Goal: Task Accomplishment & Management: Complete application form

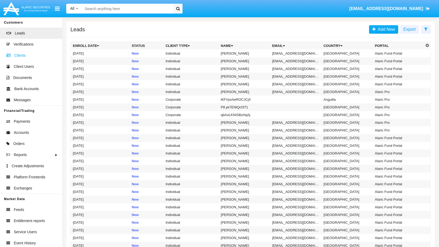
click at [25, 54] on span "Clients" at bounding box center [19, 56] width 11 height 6
click at [16, 33] on span "Leads" at bounding box center [20, 33] width 10 height 6
click at [26, 37] on link "Leads" at bounding box center [31, 33] width 62 height 11
click at [384, 29] on span "Add New" at bounding box center [384, 29] width 19 height 4
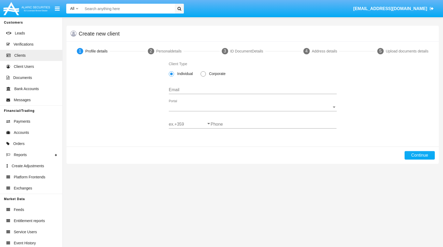
drag, startPoint x: 204, startPoint y: 73, endPoint x: 207, endPoint y: 69, distance: 4.8
click at [204, 73] on span at bounding box center [202, 73] width 5 height 5
click at [203, 76] on input "Corporate" at bounding box center [203, 76] width 0 height 0
radio input "true"
click at [195, 90] on input "Email" at bounding box center [253, 89] width 168 height 5
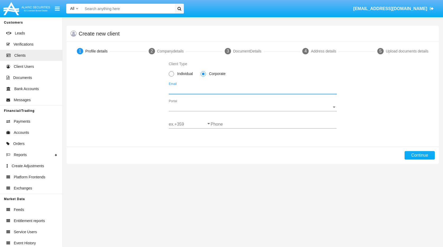
click at [332, 111] on div "Portal Portal" at bounding box center [253, 105] width 168 height 12
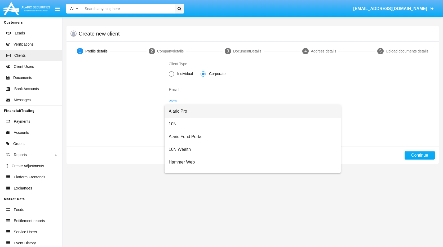
click at [186, 114] on span "Alaric Pro" at bounding box center [253, 111] width 168 height 13
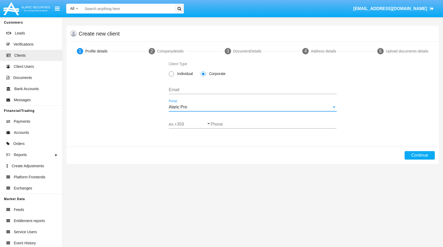
click at [188, 92] on input "Email" at bounding box center [253, 89] width 168 height 5
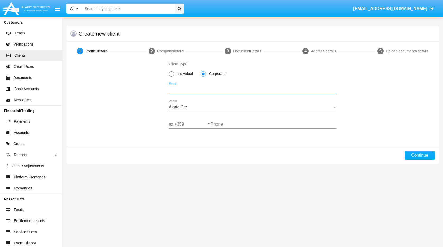
click at [226, 89] on input "Email" at bounding box center [253, 89] width 168 height 5
click at [21, 33] on span "Leads" at bounding box center [20, 33] width 10 height 6
click at [20, 33] on span "Leads" at bounding box center [20, 33] width 10 height 6
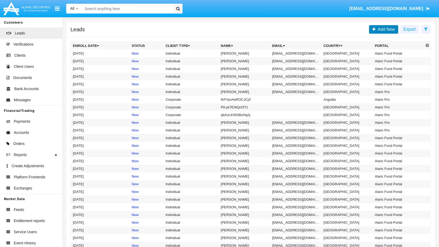
click at [382, 30] on span "Add New" at bounding box center [384, 29] width 19 height 4
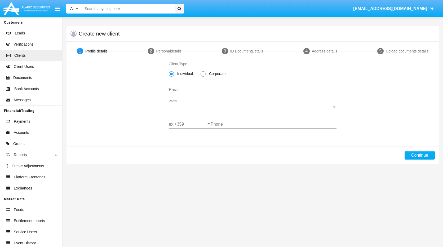
click at [205, 75] on span at bounding box center [202, 73] width 5 height 5
click at [203, 76] on input "Corporate" at bounding box center [203, 76] width 0 height 0
radio input "true"
click at [299, 105] on span "Portal" at bounding box center [250, 107] width 163 height 5
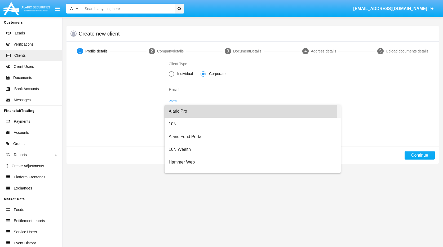
click at [192, 111] on span "Alaric Pro" at bounding box center [253, 111] width 168 height 13
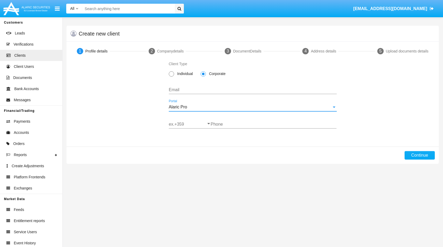
click at [185, 91] on input "Email" at bounding box center [253, 89] width 168 height 5
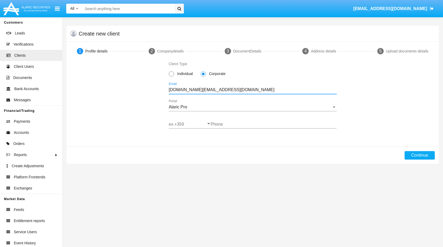
type input "[DOMAIN_NAME][EMAIL_ADDRESS][DOMAIN_NAME]"
click at [198, 124] on input "ex.+359" at bounding box center [190, 124] width 42 height 5
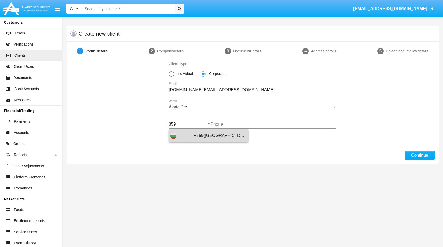
click at [200, 137] on span "+359([GEOGRAPHIC_DATA])" at bounding box center [220, 135] width 53 height 13
type input "+359([GEOGRAPHIC_DATA])"
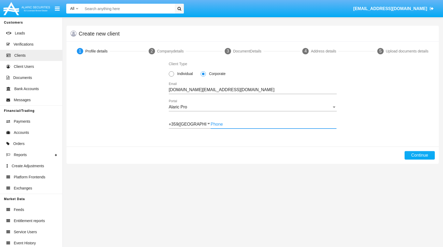
click at [229, 123] on input "Phone" at bounding box center [273, 124] width 126 height 5
type input "889209657"
click at [417, 157] on button "Continue" at bounding box center [419, 155] width 30 height 8
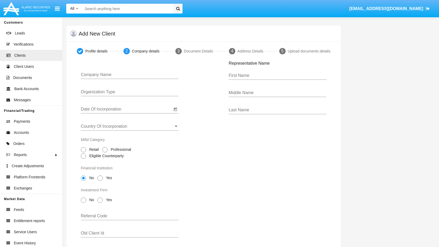
click at [141, 73] on input "Company Name" at bounding box center [130, 74] width 98 height 5
type input "Test One"
click at [136, 90] on input "Organization Type" at bounding box center [130, 91] width 98 height 5
type input "Company"
click at [151, 110] on input "Date Of Incorporation" at bounding box center [126, 109] width 91 height 5
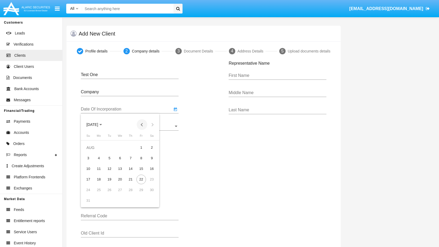
click at [139, 125] on button "Previous month" at bounding box center [142, 124] width 11 height 11
click at [102, 126] on span "[DATE]" at bounding box center [94, 124] width 16 height 4
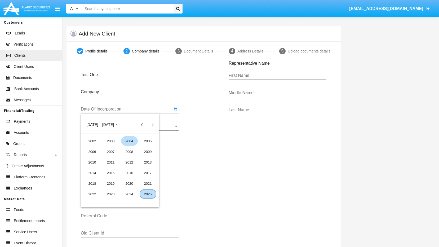
click at [129, 143] on div "2004" at bounding box center [129, 141] width 17 height 10
click at [128, 164] on div "[DATE]" at bounding box center [129, 162] width 17 height 10
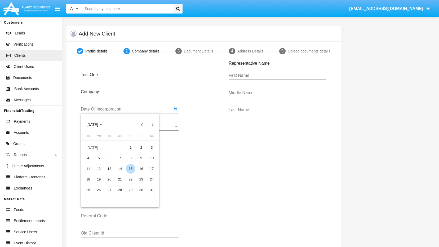
click at [132, 170] on div "15" at bounding box center [131, 169] width 10 height 10
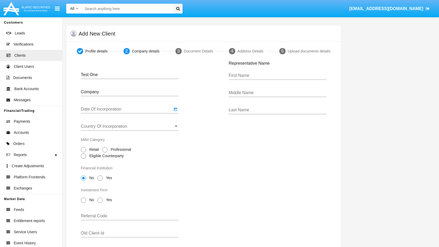
type input "[DATE]"
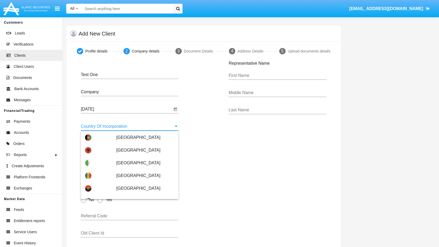
click at [131, 126] on input "Country Of Incorporation" at bounding box center [130, 126] width 98 height 5
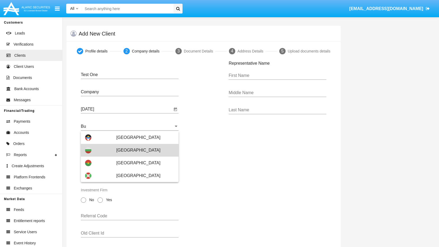
click at [121, 148] on span "[GEOGRAPHIC_DATA]" at bounding box center [145, 150] width 58 height 13
type input "[GEOGRAPHIC_DATA]"
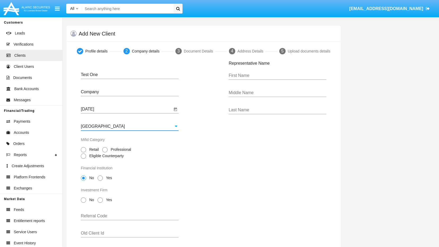
click at [84, 149] on span at bounding box center [83, 149] width 5 height 5
click at [83, 152] on input "Retail" at bounding box center [83, 152] width 0 height 0
radio input "true"
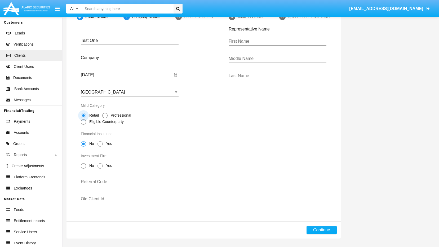
scroll to position [35, 0]
click at [83, 169] on div "No Yes" at bounding box center [130, 166] width 98 height 15
click at [85, 164] on span at bounding box center [83, 165] width 5 height 5
click at [83, 168] on input "No" at bounding box center [83, 168] width 0 height 0
radio input "true"
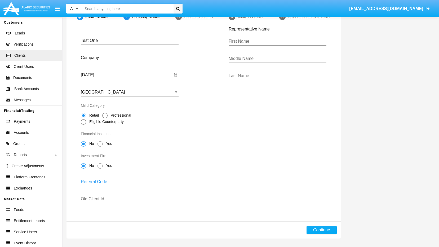
click at [117, 183] on input "Referral Code" at bounding box center [130, 181] width 98 height 5
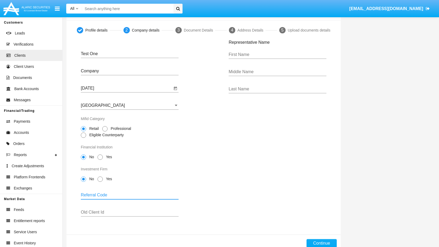
scroll to position [0, 0]
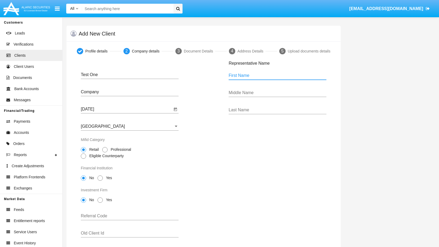
click at [247, 75] on input "First Name" at bounding box center [277, 75] width 98 height 5
type input "t"
type input "Т"
type input "Tester"
click at [252, 90] on input "Middle Name" at bounding box center [277, 92] width 98 height 5
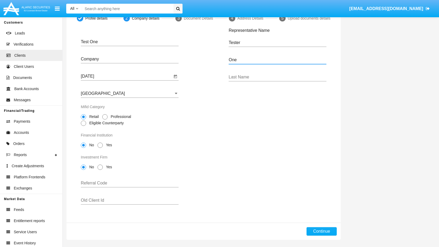
scroll to position [35, 0]
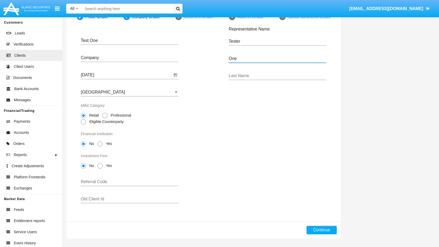
type input "One"
click at [251, 76] on input "Last Name" at bounding box center [277, 75] width 98 height 5
type input "One"
click at [319, 226] on button "Continue" at bounding box center [321, 230] width 30 height 8
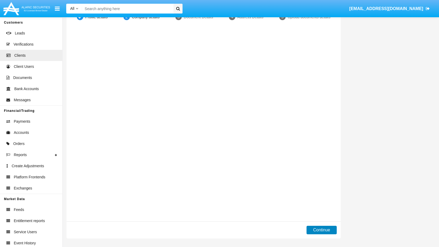
scroll to position [0, 0]
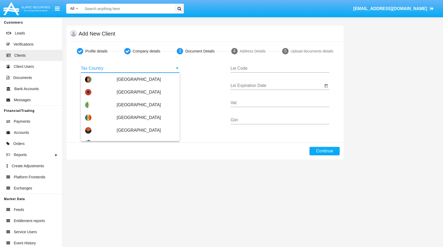
click at [138, 68] on input "Tax Country" at bounding box center [130, 68] width 99 height 5
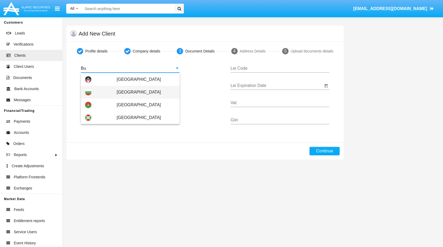
click at [95, 90] on div "[GEOGRAPHIC_DATA]" at bounding box center [130, 92] width 90 height 13
type input "[GEOGRAPHIC_DATA]"
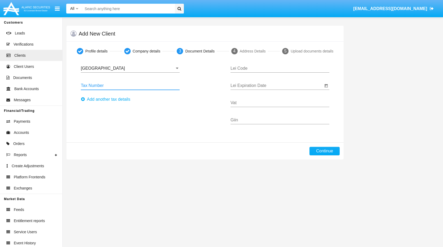
click at [96, 86] on input "Tax Number" at bounding box center [130, 85] width 99 height 5
type input "4214125414154"
click at [256, 66] on input "Lei Code" at bounding box center [279, 68] width 99 height 5
type input "5625252525"
click at [263, 87] on input "Lei Expiration Date" at bounding box center [276, 85] width 92 height 5
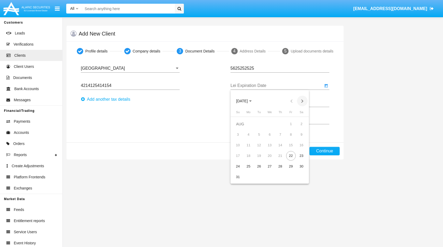
click at [299, 101] on button "Next month" at bounding box center [302, 101] width 11 height 11
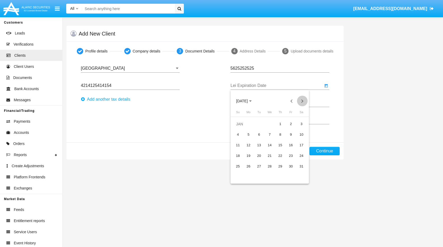
click at [299, 101] on button "Next month" at bounding box center [302, 101] width 11 height 11
click at [251, 100] on span "[DATE]" at bounding box center [244, 100] width 16 height 4
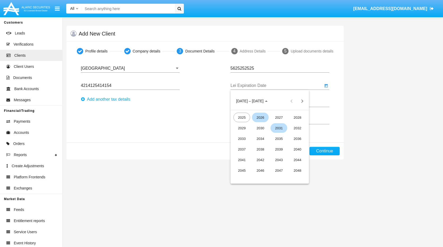
click at [281, 129] on div "2031" at bounding box center [278, 128] width 17 height 10
click at [274, 127] on div "MAR" at bounding box center [278, 128] width 17 height 10
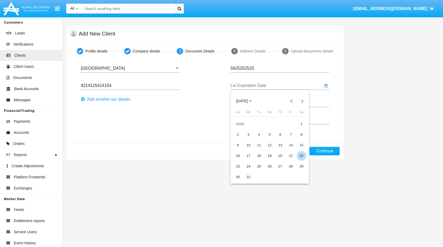
click at [299, 155] on div "22" at bounding box center [301, 156] width 10 height 10
type input "[DATE]"
click at [239, 105] on input "Vat" at bounding box center [279, 102] width 99 height 5
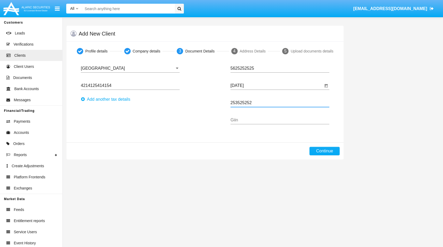
type input "253525252"
click at [249, 122] on input "Giin" at bounding box center [279, 120] width 99 height 5
type input "4234214141"
click at [318, 148] on button "Continue" at bounding box center [324, 151] width 30 height 8
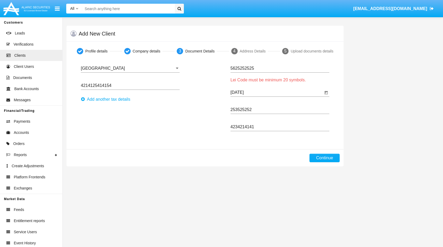
click at [257, 66] on input "5625252525" at bounding box center [279, 68] width 99 height 5
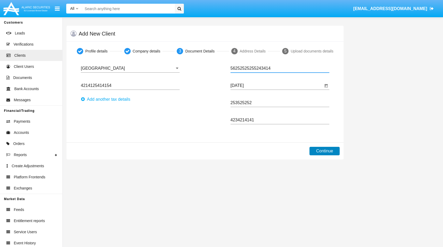
click at [325, 150] on button "Continue" at bounding box center [324, 151] width 30 height 8
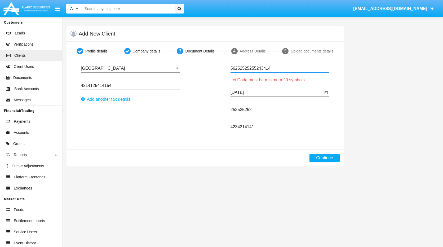
click at [277, 70] on input "56252525255243414" at bounding box center [279, 68] width 99 height 5
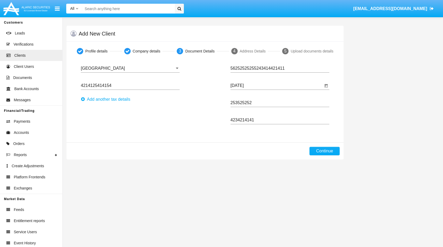
click at [323, 143] on div "Profile details Company details 3 Document Details 4 Address Details 5 Upload d…" at bounding box center [204, 101] width 285 height 118
click at [322, 147] on button "Continue" at bounding box center [324, 151] width 30 height 8
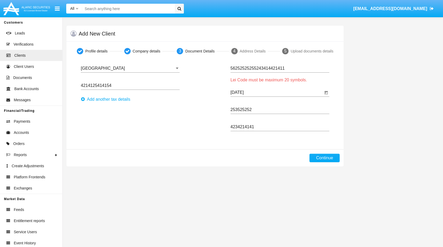
click at [283, 68] on input "56252525255243414421411" at bounding box center [279, 68] width 99 height 5
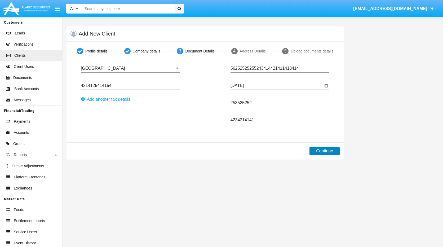
click at [324, 152] on button "Continue" at bounding box center [324, 151] width 30 height 8
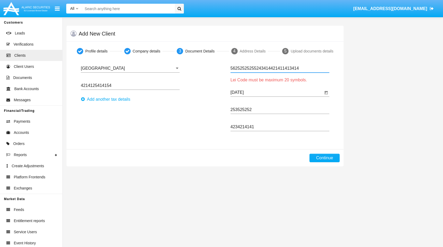
click at [301, 70] on input "56252525255243414421411413414" at bounding box center [279, 68] width 99 height 5
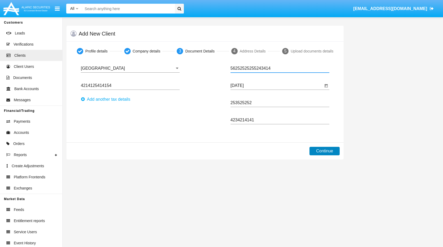
click at [332, 151] on button "Continue" at bounding box center [324, 151] width 30 height 8
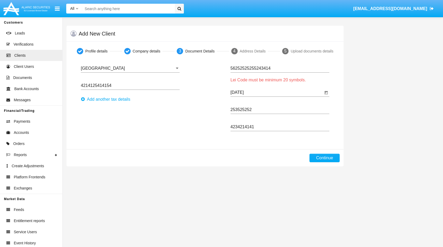
click at [281, 70] on input "56252525255243414" at bounding box center [279, 68] width 99 height 5
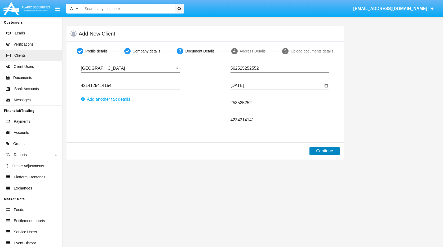
click at [319, 151] on button "Continue" at bounding box center [324, 151] width 30 height 8
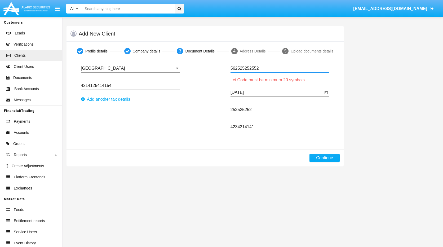
click at [259, 67] on input "562525252552" at bounding box center [279, 68] width 99 height 5
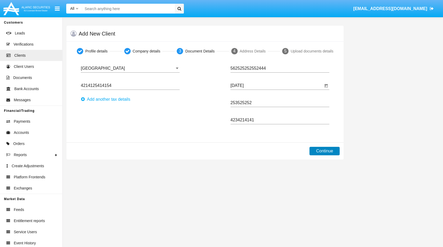
click at [328, 149] on button "Continue" at bounding box center [324, 151] width 30 height 8
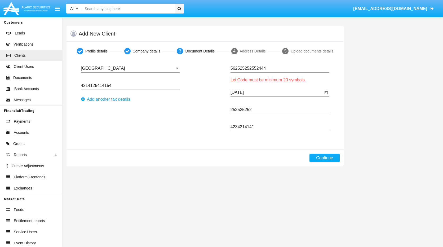
click at [278, 66] on input "562525252552444" at bounding box center [279, 68] width 99 height 5
type input "5"
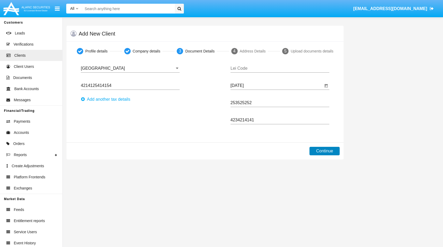
click at [333, 151] on button "Continue" at bounding box center [324, 151] width 30 height 8
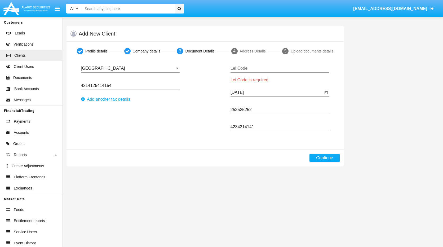
click at [251, 69] on input "Lei Code" at bounding box center [279, 68] width 99 height 5
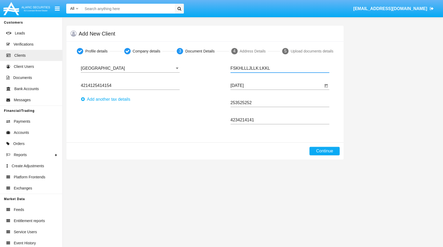
click at [255, 69] on input "FSKHLLLJLLK:LKKL" at bounding box center [279, 68] width 99 height 5
click at [330, 151] on button "Continue" at bounding box center [324, 151] width 30 height 8
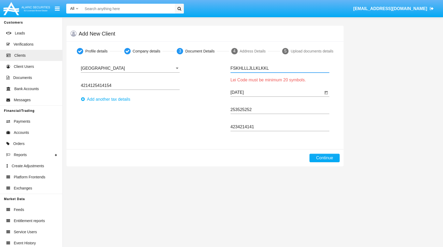
click at [266, 67] on input "FSKHLLLJLLKLKKL" at bounding box center [279, 68] width 99 height 5
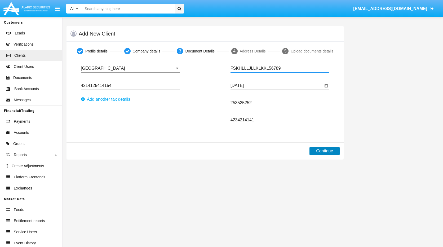
type input "FSKHLLLJLLKLKKL56789"
click at [333, 152] on button "Continue" at bounding box center [324, 151] width 30 height 8
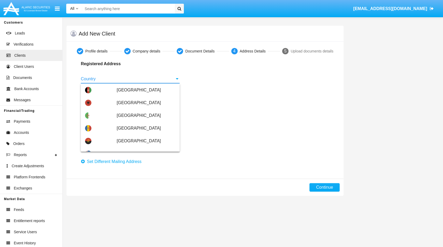
click at [170, 79] on input "Country" at bounding box center [130, 78] width 99 height 5
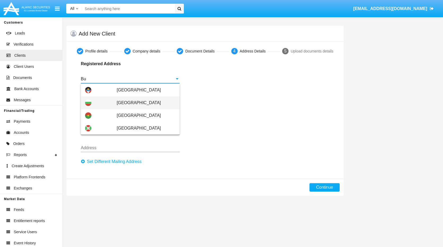
click at [128, 107] on span "[GEOGRAPHIC_DATA]" at bounding box center [146, 102] width 59 height 13
type input "[GEOGRAPHIC_DATA]"
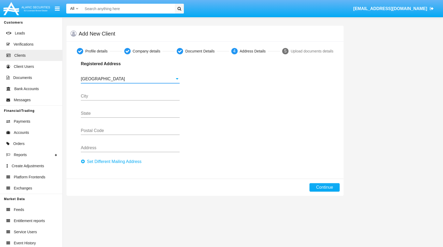
click at [106, 98] on input "City" at bounding box center [130, 96] width 99 height 5
type input "Sofia"
click at [82, 114] on input "State" at bounding box center [130, 113] width 99 height 5
drag, startPoint x: 89, startPoint y: 129, endPoint x: 96, endPoint y: 130, distance: 6.7
click at [92, 130] on input "Postal Code" at bounding box center [130, 130] width 99 height 5
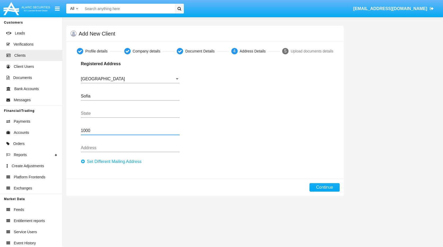
type input "1000"
click at [85, 148] on input "Address" at bounding box center [130, 147] width 99 height 5
type input "Sofia"
click at [269, 102] on div "Registered Address [GEOGRAPHIC_DATA] Country [GEOGRAPHIC_DATA] 1000 Postal Code…" at bounding box center [205, 113] width 256 height 105
click at [324, 189] on button "Continue" at bounding box center [324, 187] width 30 height 8
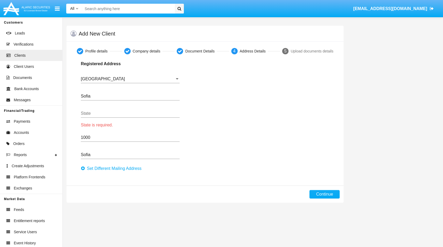
click at [98, 116] on div "State" at bounding box center [130, 112] width 99 height 12
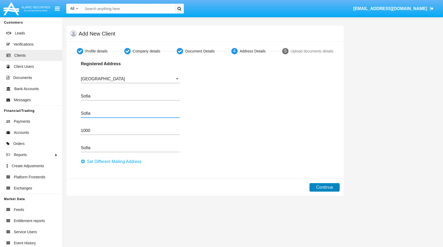
type input "Sofia"
click at [332, 184] on button "Continue" at bounding box center [324, 187] width 30 height 8
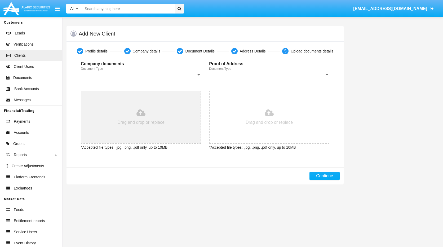
click at [157, 119] on input "file" at bounding box center [140, 117] width 119 height 52
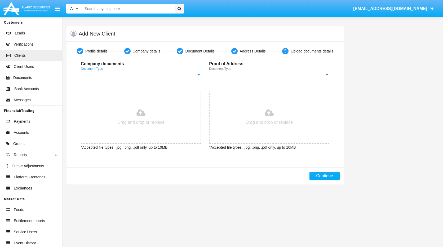
click at [198, 74] on div at bounding box center [198, 74] width 3 height 1
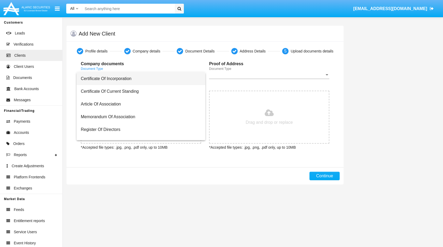
click at [110, 78] on span "Certificate Of Incorporation" at bounding box center [141, 78] width 120 height 13
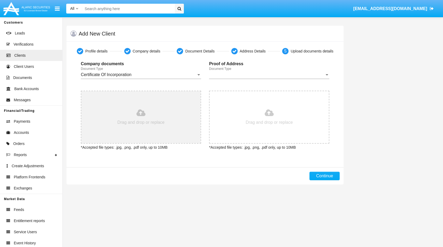
click at [140, 126] on input "file" at bounding box center [140, 117] width 119 height 52
type input "C:\fakepath\IMG_6155.jpg"
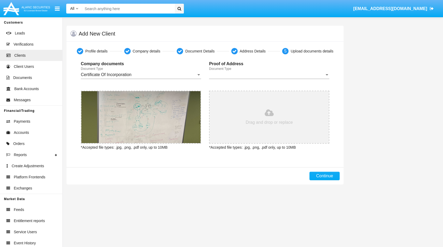
click at [273, 117] on input "file" at bounding box center [268, 117] width 119 height 52
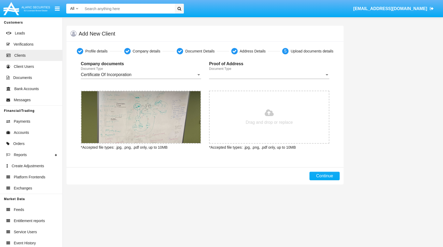
click at [320, 74] on span "Document Type" at bounding box center [266, 74] width 115 height 5
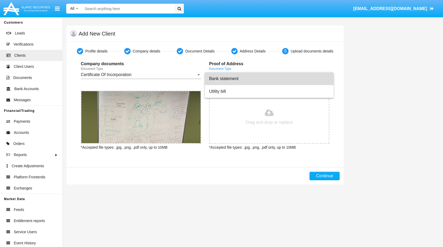
click at [223, 79] on span "Bank statement" at bounding box center [269, 78] width 120 height 13
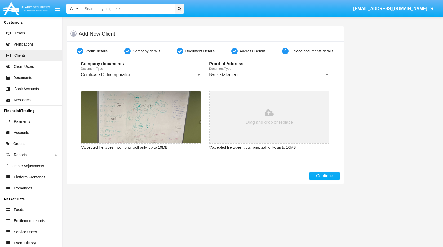
click at [285, 120] on input "file" at bounding box center [268, 117] width 119 height 52
type input "C:\fakepath\10n-purplebackgrounds (1).jpg"
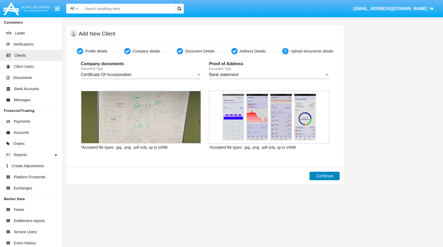
click at [324, 176] on button "Continue" at bounding box center [324, 176] width 30 height 8
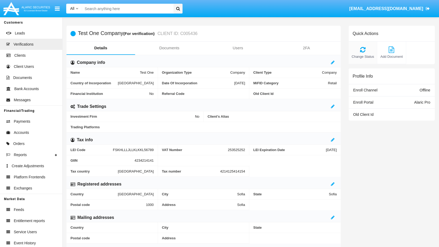
click at [359, 56] on span "Change Status" at bounding box center [362, 56] width 23 height 5
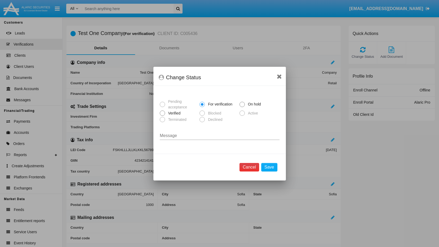
drag, startPoint x: 257, startPoint y: 167, endPoint x: 247, endPoint y: 148, distance: 21.0
click at [257, 166] on button "Cancel" at bounding box center [249, 167] width 20 height 8
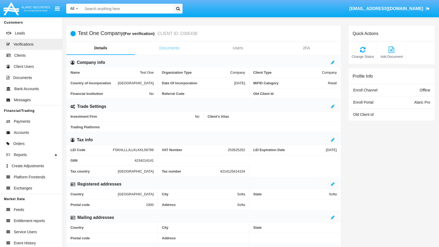
click at [176, 48] on link "Documents" at bounding box center [169, 48] width 69 height 13
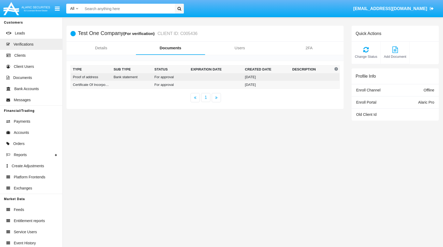
click at [242, 79] on td at bounding box center [215, 77] width 54 height 8
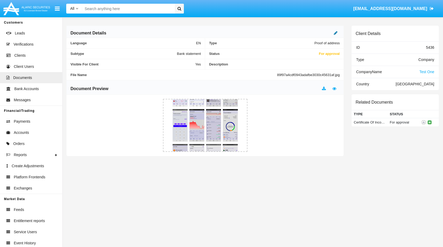
click at [335, 31] on icon at bounding box center [336, 33] width 4 height 4
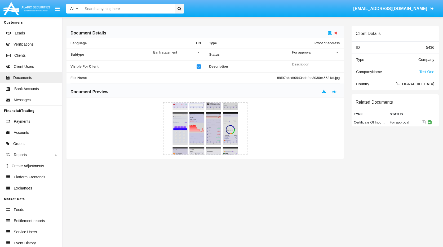
click at [336, 53] on div at bounding box center [337, 52] width 5 height 4
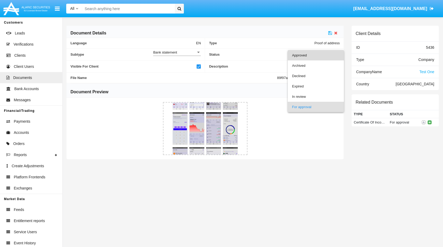
click at [306, 57] on span "Approved" at bounding box center [316, 55] width 48 height 10
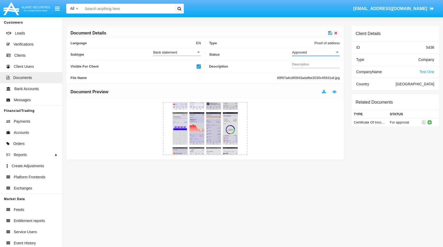
click at [329, 34] on icon at bounding box center [330, 33] width 4 height 4
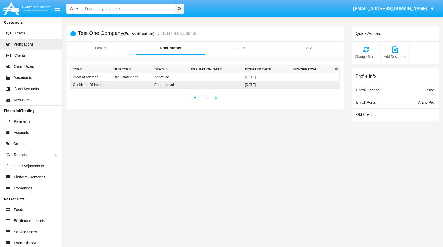
click at [145, 85] on td at bounding box center [131, 85] width 41 height 8
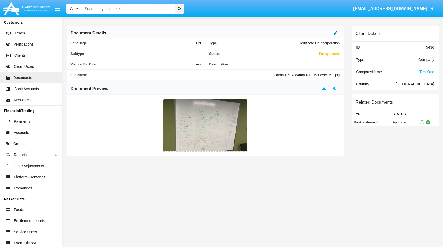
click at [337, 33] on icon at bounding box center [336, 33] width 4 height 4
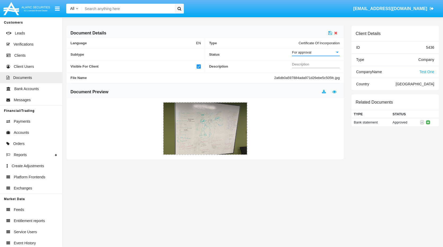
click at [338, 51] on div at bounding box center [337, 52] width 5 height 4
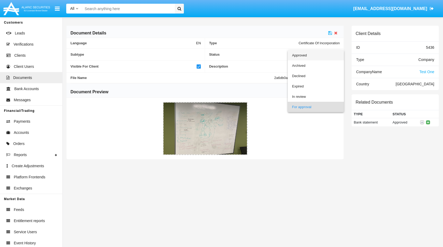
click at [298, 57] on span "Approved" at bounding box center [316, 55] width 48 height 10
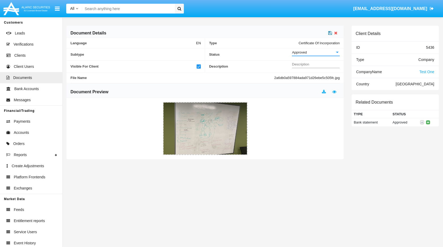
click at [330, 33] on icon at bounding box center [330, 33] width 4 height 4
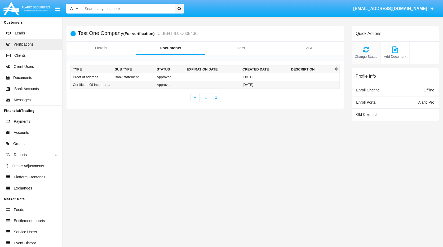
click at [365, 57] on span "Change Status" at bounding box center [366, 56] width 24 height 5
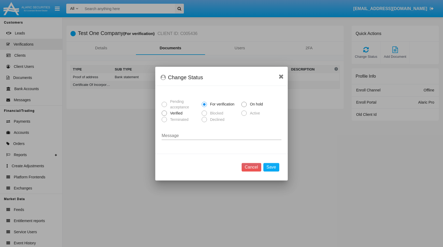
drag, startPoint x: 164, startPoint y: 113, endPoint x: 180, endPoint y: 116, distance: 17.0
click at [164, 113] on span at bounding box center [163, 112] width 5 height 5
click at [164, 116] on input "Verified" at bounding box center [164, 116] width 0 height 0
radio input "true"
click at [268, 165] on button "Save" at bounding box center [271, 167] width 16 height 8
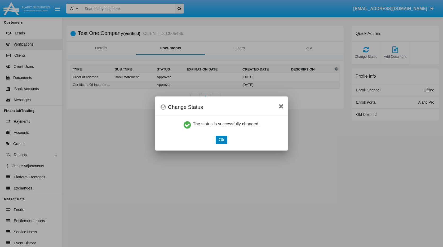
click at [219, 139] on button "Ok" at bounding box center [221, 140] width 12 height 8
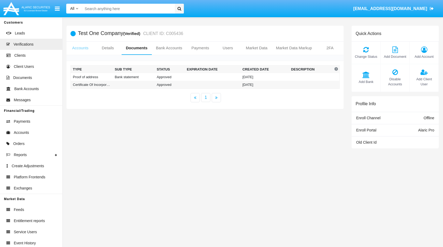
click at [78, 49] on link "Accounts" at bounding box center [80, 48] width 28 height 13
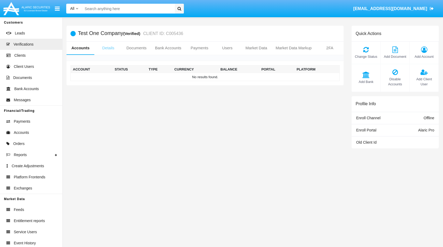
click at [109, 48] on link "Details" at bounding box center [108, 48] width 28 height 13
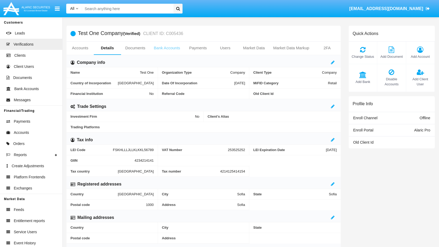
click at [172, 51] on link "Bank Accounts" at bounding box center [167, 48] width 35 height 13
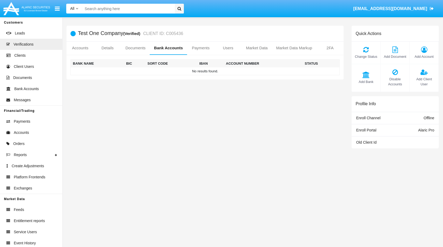
click at [204, 71] on td "No results found." at bounding box center [205, 71] width 269 height 8
click at [367, 77] on icon at bounding box center [366, 74] width 24 height 6
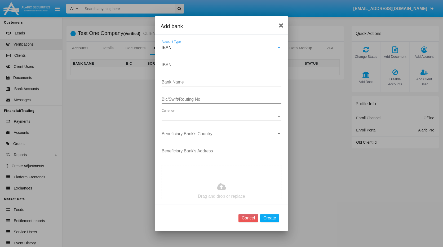
click at [182, 83] on input "Bank Name" at bounding box center [221, 82] width 120 height 5
type input "TEst"
click at [187, 115] on span "Currency" at bounding box center [218, 116] width 115 height 5
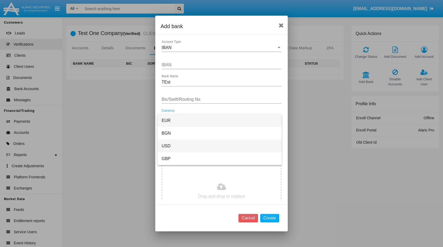
click at [170, 145] on span "USD" at bounding box center [219, 145] width 116 height 13
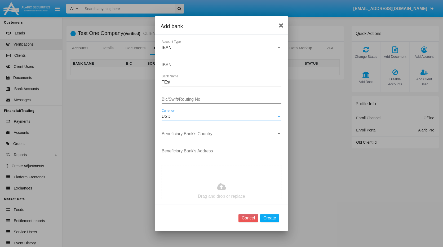
click at [194, 134] on input "Beneficiary Bank's Country" at bounding box center [221, 133] width 120 height 5
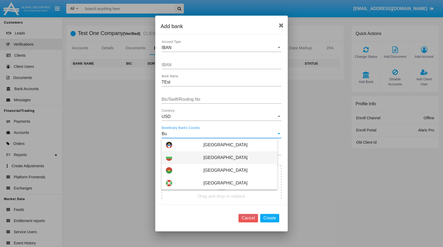
click at [217, 154] on span "[GEOGRAPHIC_DATA]" at bounding box center [238, 157] width 70 height 13
type input "[GEOGRAPHIC_DATA]"
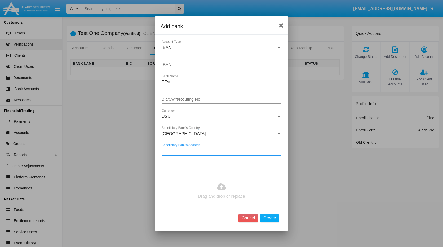
click at [199, 150] on input "Beneficiary Bank's Address" at bounding box center [221, 150] width 120 height 5
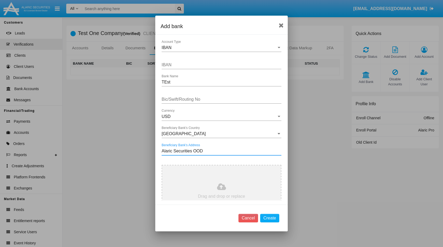
type input "5 [PERSON_NAME] str."
click at [238, 181] on input "file" at bounding box center [221, 191] width 119 height 52
type input "C:\fakepath\Robinhood3.jpeg"
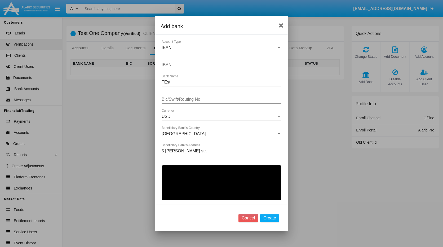
click at [187, 99] on input "Bic/Swift/Routing No" at bounding box center [221, 99] width 120 height 5
type input "$"
type input "78978979799979"
click at [273, 219] on button "Create" at bounding box center [269, 218] width 19 height 8
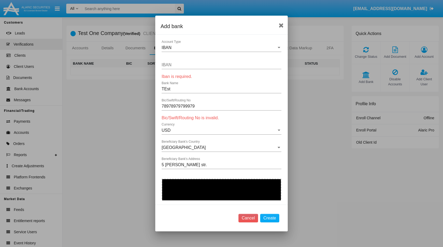
click at [174, 89] on input "TEst" at bounding box center [221, 89] width 120 height 5
click at [175, 64] on input "IBAN" at bounding box center [221, 64] width 120 height 5
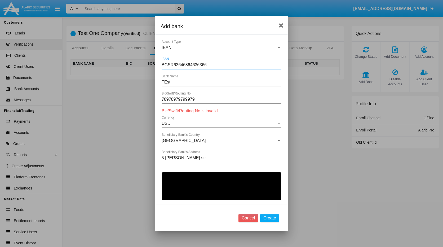
type input "BGSR63646364636366"
click at [195, 97] on input "78978979799979" at bounding box center [221, 99] width 120 height 5
type input "7"
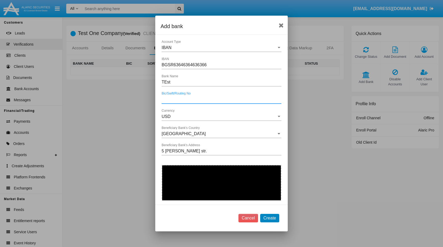
click at [268, 219] on button "Create" at bounding box center [269, 218] width 19 height 8
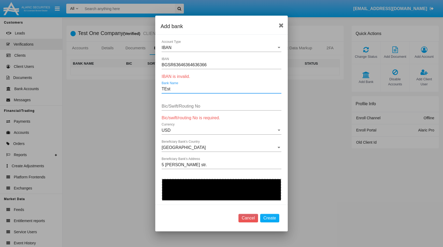
drag, startPoint x: 172, startPoint y: 89, endPoint x: 160, endPoint y: 91, distance: 12.2
click at [160, 91] on div "IBAN Account Type BGSR63646364636366 IBAN IBAN is invalid. TEst Bank Name Bic/S…" at bounding box center [221, 120] width 132 height 160
drag, startPoint x: 216, startPoint y: 66, endPoint x: 152, endPoint y: 66, distance: 64.1
click at [152, 66] on div "Add bank IBAN Account Type BGSR63646364636366 IBAN IBAN is invalid. TEst Bank N…" at bounding box center [221, 123] width 443 height 247
paste input "[FINANCIAL_ID]"
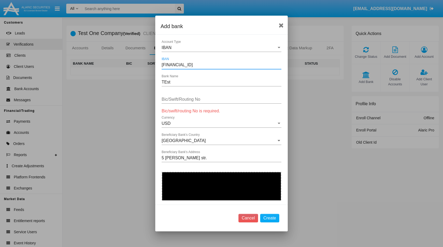
click at [170, 65] on input "[FINANCIAL_ID]" at bounding box center [221, 64] width 120 height 5
type input "[FINANCIAL_ID]"
click at [211, 62] on div "[FINANCIAL_ID] IBAN" at bounding box center [221, 63] width 120 height 12
click at [209, 66] on input "[FINANCIAL_ID]" at bounding box center [221, 64] width 120 height 5
click at [188, 97] on input "Bic/Swift/Routing No" at bounding box center [221, 99] width 120 height 5
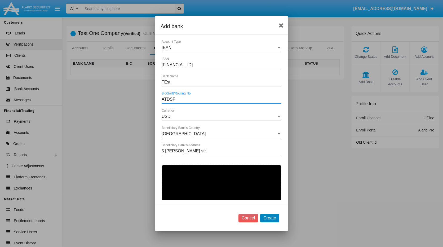
click at [273, 217] on button "Create" at bounding box center [269, 218] width 19 height 8
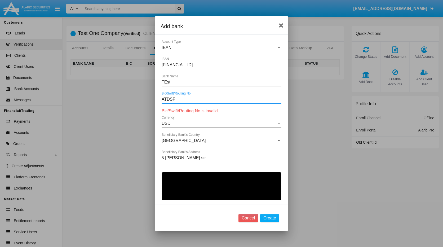
click at [174, 100] on input "ATDSF" at bounding box center [221, 99] width 120 height 5
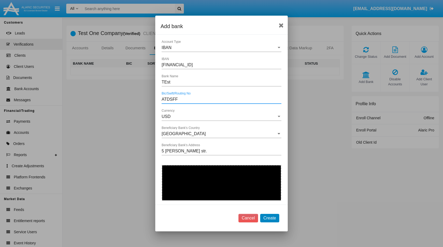
click at [271, 215] on button "Create" at bounding box center [269, 218] width 19 height 8
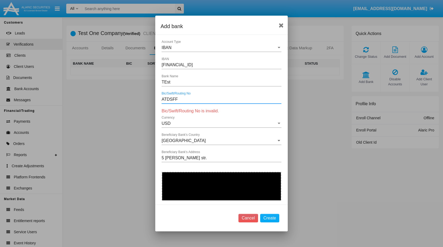
click at [189, 99] on input "ATDSFF" at bounding box center [221, 99] width 120 height 5
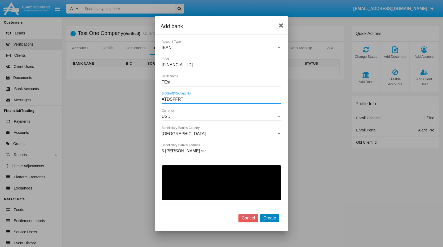
type input "ATDSFFRT"
click at [272, 218] on button "Create" at bounding box center [269, 218] width 19 height 8
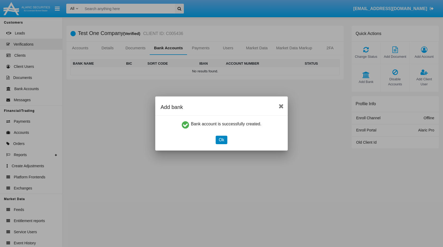
click at [218, 141] on button "Ok" at bounding box center [221, 140] width 12 height 8
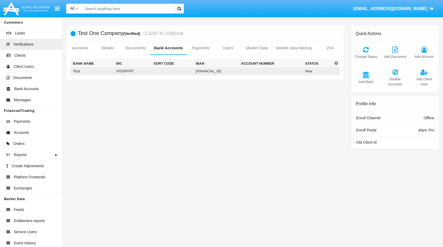
click at [225, 68] on td "[FINANCIAL_ID]" at bounding box center [215, 71] width 45 height 8
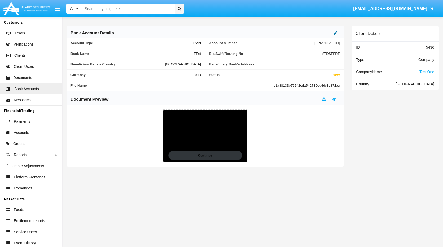
click at [334, 33] on icon at bounding box center [336, 33] width 4 height 4
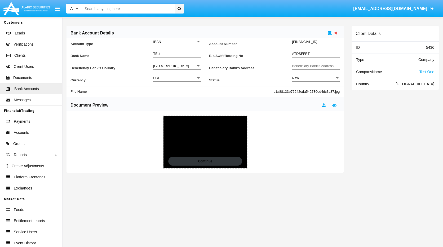
click at [318, 77] on div "New" at bounding box center [313, 78] width 43 height 4
click at [303, 94] on span "Active" at bounding box center [316, 91] width 48 height 10
click at [330, 34] on icon at bounding box center [330, 33] width 4 height 4
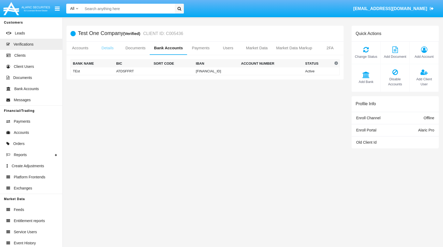
click at [105, 47] on link "Details" at bounding box center [107, 48] width 27 height 13
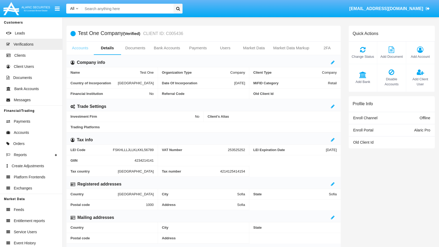
click at [82, 50] on link "Accounts" at bounding box center [79, 48] width 27 height 13
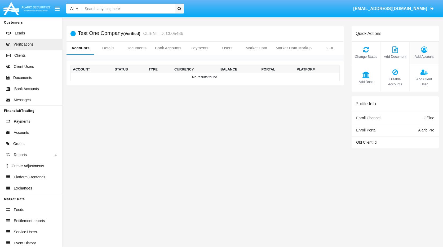
click at [421, 51] on icon at bounding box center [424, 49] width 24 height 6
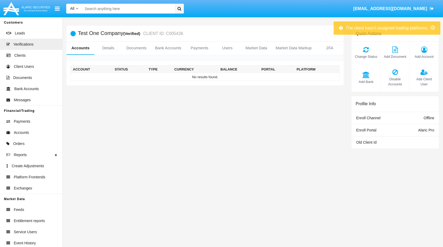
click at [291, 96] on div "Test One Company (Verified) CLIENT ID: C005436 Accounts Details Documents Bank …" at bounding box center [204, 93] width 285 height 135
click at [103, 48] on link "Details" at bounding box center [108, 48] width 28 height 13
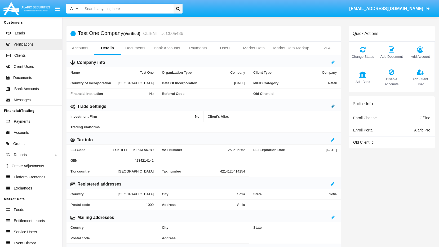
click at [333, 106] on icon at bounding box center [333, 106] width 4 height 4
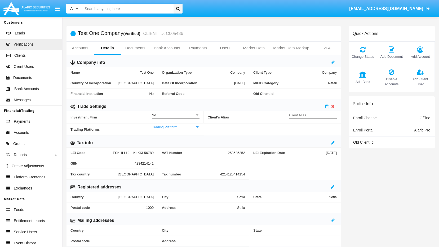
click at [192, 125] on span "Trading Platform" at bounding box center [173, 127] width 43 height 4
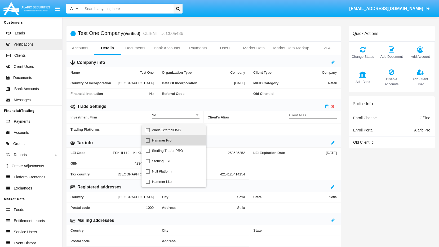
click at [169, 140] on span "Hammer Pro" at bounding box center [177, 140] width 50 height 10
click at [355, 167] on div at bounding box center [219, 123] width 439 height 247
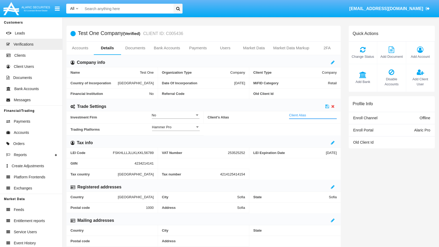
click at [294, 116] on input "Client Alias" at bounding box center [313, 115] width 48 height 4
type input "TEST"
click at [328, 106] on icon at bounding box center [327, 106] width 4 height 4
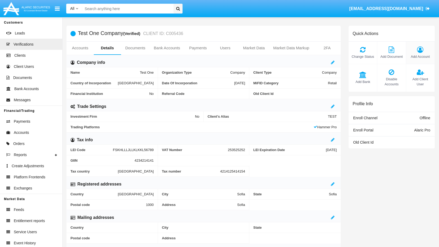
click at [420, 53] on div "Add Account" at bounding box center [420, 53] width 29 height 22
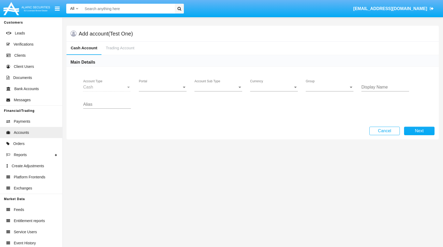
click at [130, 88] on div at bounding box center [128, 87] width 5 height 5
click at [129, 87] on div at bounding box center [128, 87] width 3 height 1
click at [177, 88] on span "Portal" at bounding box center [160, 87] width 43 height 5
click at [156, 93] on span "Alaric Pro" at bounding box center [163, 91] width 49 height 13
click at [234, 87] on span "Account Sub Type" at bounding box center [215, 87] width 43 height 5
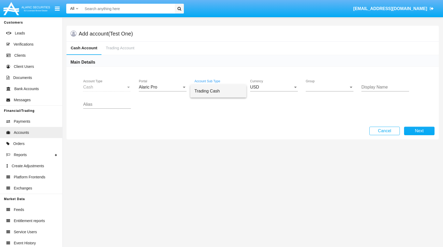
click at [218, 90] on span "Trading Cash" at bounding box center [218, 91] width 48 height 13
click at [322, 87] on span "Group" at bounding box center [326, 87] width 43 height 5
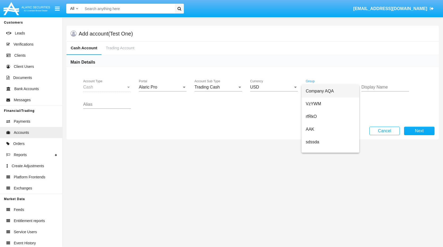
click at [321, 94] on span "Company AQA" at bounding box center [329, 91] width 49 height 13
click at [383, 86] on input "Display Name" at bounding box center [385, 87] width 48 height 5
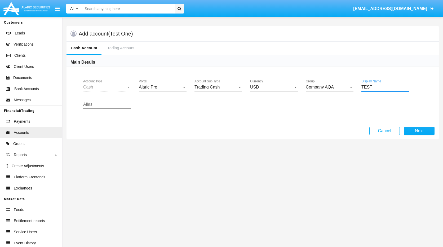
type input "TEST"
click at [115, 107] on div "Alias" at bounding box center [107, 103] width 48 height 12
type input "TEST"
click at [411, 127] on button "Next" at bounding box center [419, 131] width 30 height 8
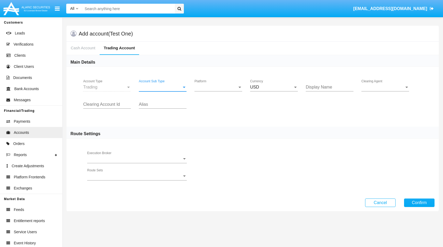
click at [186, 87] on div at bounding box center [184, 87] width 5 height 5
click at [172, 94] on span "Trading" at bounding box center [163, 91] width 48 height 13
click at [215, 88] on span "Platform" at bounding box center [215, 87] width 43 height 5
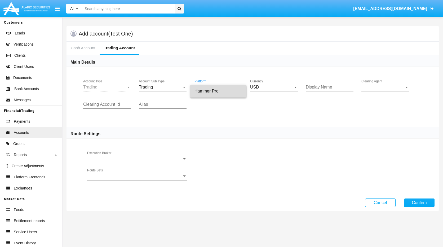
click at [212, 94] on span "Hammer Pro" at bounding box center [218, 91] width 48 height 13
click at [329, 87] on input "Display Name" at bounding box center [329, 87] width 48 height 5
type input "TEST"
click at [395, 88] on span "Clearing Agent" at bounding box center [382, 87] width 43 height 5
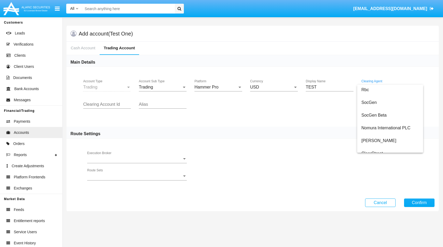
scroll to position [59, 0]
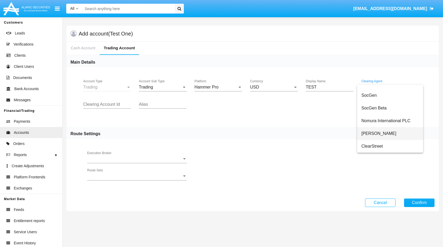
click at [389, 132] on span "[PERSON_NAME]" at bounding box center [389, 133] width 57 height 13
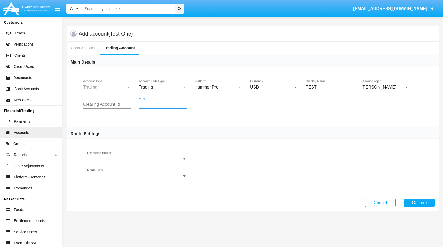
click at [155, 106] on input "Alias" at bounding box center [163, 104] width 48 height 5
type input "TEST"
click at [181, 159] on span "Execution Broker" at bounding box center [134, 158] width 95 height 5
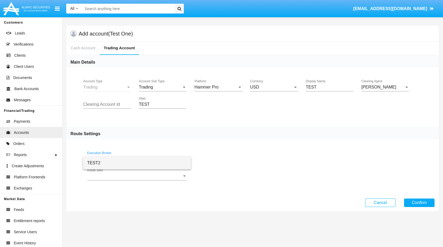
click at [115, 161] on span "TEST2" at bounding box center [137, 162] width 100 height 13
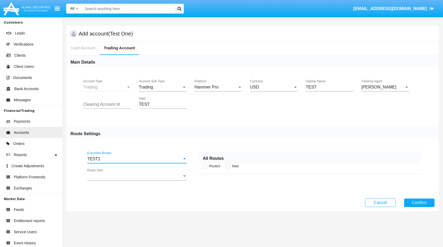
click at [180, 177] on span "Route Sets" at bounding box center [134, 176] width 95 height 5
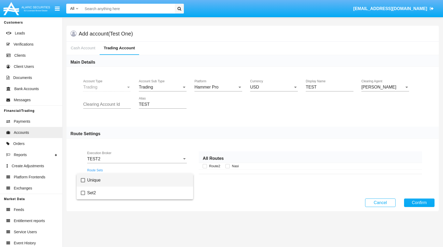
click at [83, 183] on mat-option "Unique" at bounding box center [134, 180] width 116 height 13
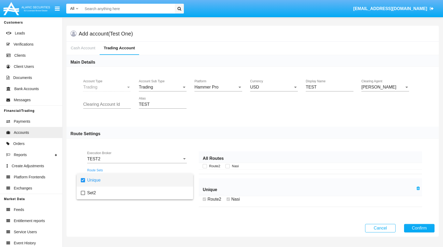
click at [204, 166] on div at bounding box center [221, 123] width 443 height 247
click at [225, 166] on span at bounding box center [227, 166] width 4 height 4
click at [227, 168] on input "Nasi" at bounding box center [227, 168] width 0 height 0
checkbox input "true"
click at [202, 165] on span at bounding box center [204, 166] width 4 height 4
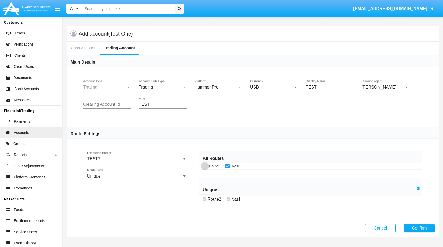
click at [204, 168] on input "Route2" at bounding box center [204, 168] width 0 height 0
checkbox input "true"
click at [415, 226] on button "Confirm" at bounding box center [419, 228] width 30 height 8
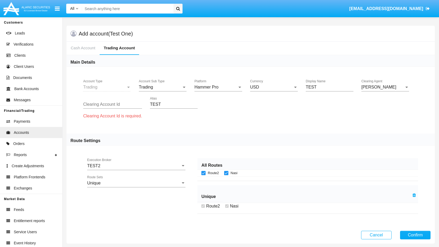
click at [123, 106] on input "Clearing Account Id" at bounding box center [112, 104] width 59 height 5
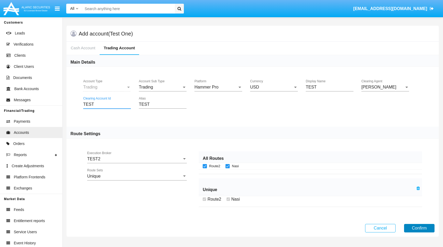
type input "TEST"
click at [413, 226] on button "Confirm" at bounding box center [419, 228] width 30 height 8
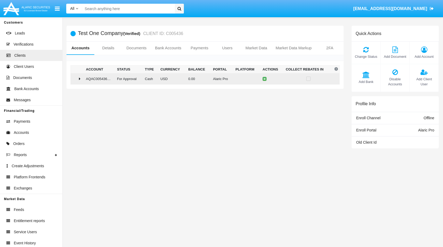
click at [80, 80] on icon at bounding box center [80, 78] width 2 height 4
click at [265, 79] on icon at bounding box center [265, 79] width 2 height 2
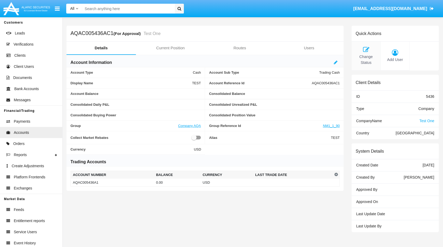
click at [365, 51] on icon at bounding box center [366, 49] width 24 height 6
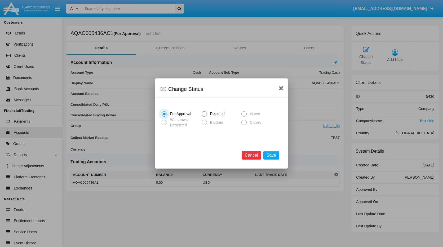
click at [255, 157] on button "Cancel" at bounding box center [251, 155] width 20 height 8
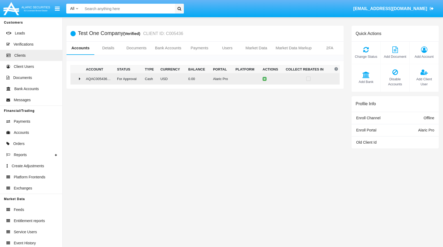
click at [83, 78] on td at bounding box center [77, 78] width 13 height 11
click at [264, 78] on icon at bounding box center [265, 79] width 2 height 2
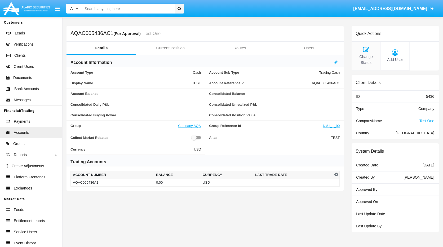
click at [362, 64] on span "Change Status" at bounding box center [366, 59] width 24 height 11
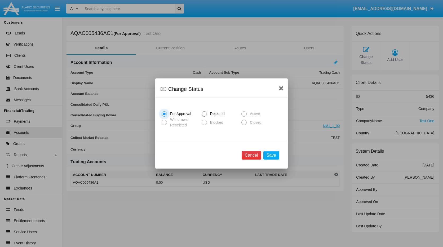
click at [254, 154] on button "Cancel" at bounding box center [251, 155] width 20 height 8
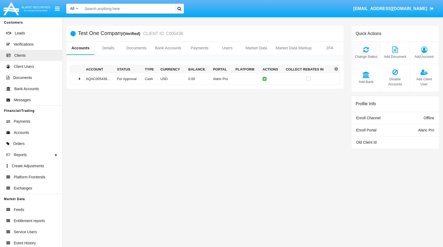
click at [364, 48] on icon at bounding box center [366, 49] width 24 height 6
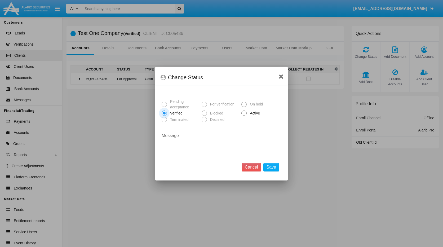
click at [248, 114] on span "Active" at bounding box center [253, 113] width 15 height 6
click at [244, 116] on input "Active" at bounding box center [244, 116] width 0 height 0
radio input "true"
click at [271, 165] on button "Save" at bounding box center [271, 167] width 16 height 8
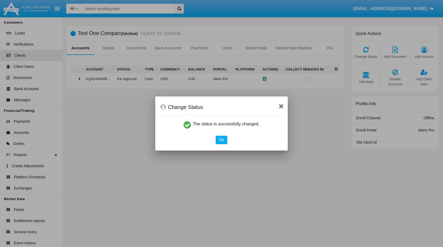
click at [228, 142] on div "Ok" at bounding box center [221, 140] width 128 height 8
drag, startPoint x: 224, startPoint y: 140, endPoint x: 222, endPoint y: 138, distance: 3.4
click at [224, 139] on button "Ok" at bounding box center [221, 140] width 12 height 8
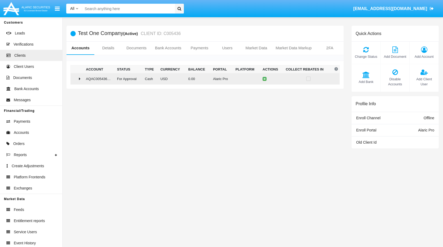
click at [79, 78] on icon at bounding box center [80, 78] width 2 height 4
click at [264, 80] on icon at bounding box center [265, 79] width 2 height 2
click at [265, 79] on icon at bounding box center [265, 79] width 2 height 2
click at [265, 80] on icon at bounding box center [265, 79] width 2 height 2
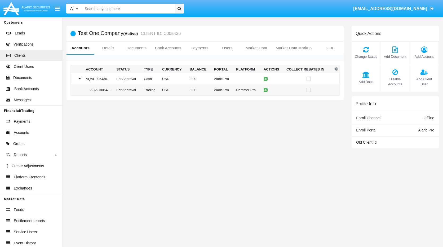
click at [277, 131] on div "Test One Company (Active) CLIENT ID: C005436 Accounts Details Documents Bank Ac…" at bounding box center [204, 93] width 285 height 135
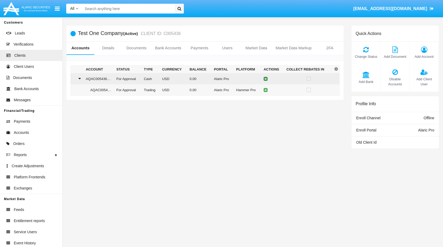
click at [265, 80] on icon at bounding box center [265, 79] width 2 height 2
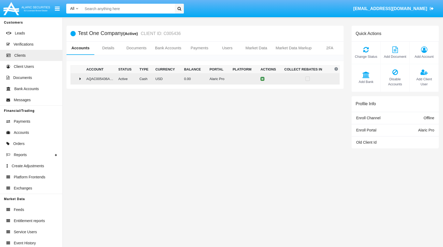
click at [262, 80] on icon at bounding box center [262, 79] width 2 height 2
click at [83, 82] on td at bounding box center [77, 78] width 13 height 11
click at [262, 80] on icon at bounding box center [263, 79] width 2 height 2
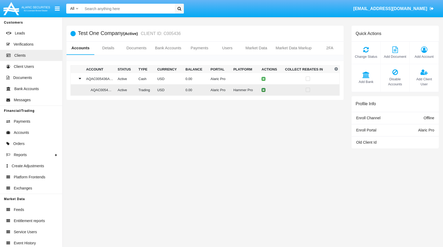
click at [262, 90] on icon at bounding box center [263, 90] width 2 height 2
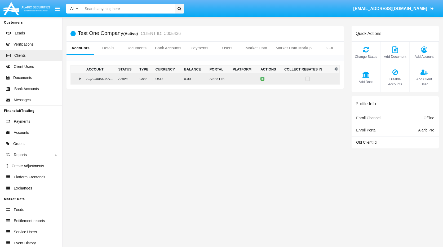
click at [80, 80] on icon at bounding box center [80, 78] width 2 height 4
click at [262, 80] on icon at bounding box center [263, 79] width 2 height 2
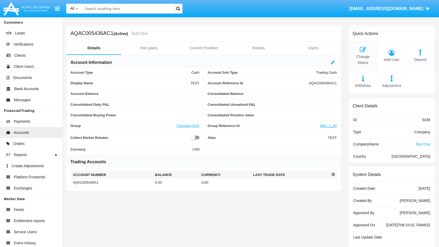
click at [366, 50] on icon at bounding box center [362, 49] width 23 height 6
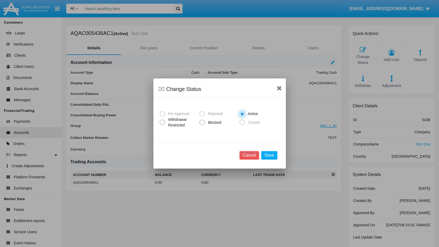
click at [304, 121] on div at bounding box center [219, 123] width 439 height 247
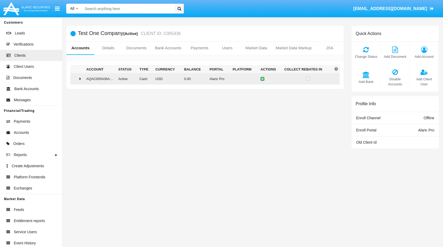
click at [82, 79] on div at bounding box center [77, 78] width 9 height 4
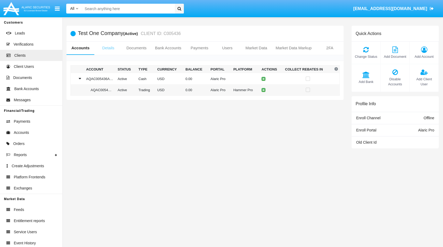
drag, startPoint x: 106, startPoint y: 46, endPoint x: 110, endPoint y: 46, distance: 3.7
click at [106, 46] on link "Details" at bounding box center [108, 48] width 28 height 13
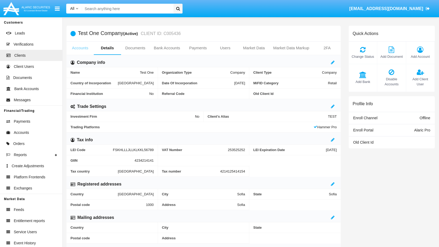
click at [85, 46] on link "Accounts" at bounding box center [79, 48] width 27 height 13
click at [83, 48] on link "Accounts" at bounding box center [79, 48] width 27 height 13
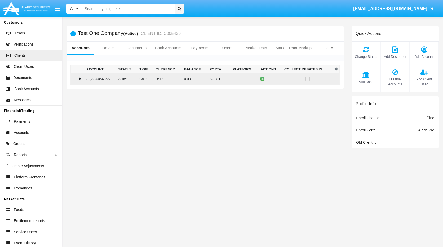
click at [81, 78] on icon at bounding box center [80, 78] width 2 height 4
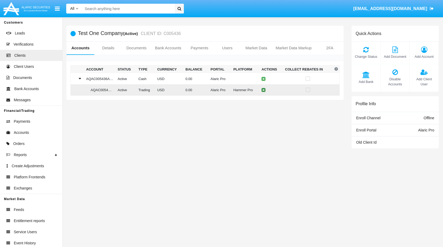
click at [262, 92] on button at bounding box center [263, 90] width 4 height 4
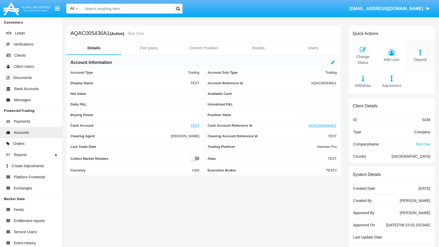
click at [421, 53] on icon at bounding box center [419, 52] width 23 height 6
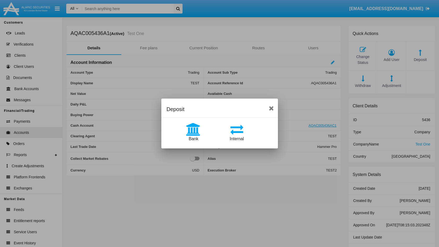
click at [192, 128] on icon at bounding box center [193, 129] width 27 height 13
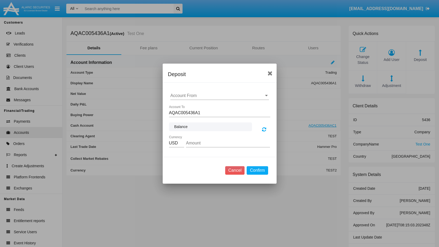
click at [195, 126] on span "Balance" at bounding box center [210, 127] width 72 height 6
click at [192, 97] on input "Account From" at bounding box center [219, 95] width 98 height 5
click at [185, 105] on div "TEst" at bounding box center [219, 106] width 87 height 13
type input "TEst"
click at [191, 126] on span "Balance" at bounding box center [210, 127] width 72 height 6
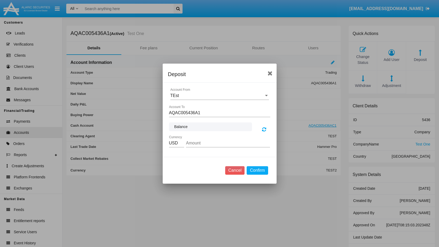
click at [190, 142] on input "Amount" at bounding box center [228, 143] width 84 height 5
type input "100,000.00"
click at [260, 170] on button "Confirm" at bounding box center [256, 170] width 21 height 8
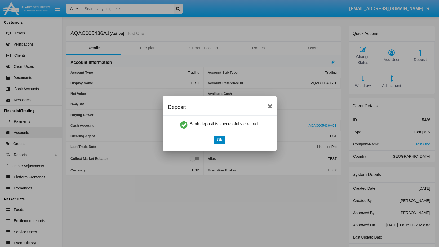
click at [215, 140] on button "Ok" at bounding box center [219, 140] width 12 height 8
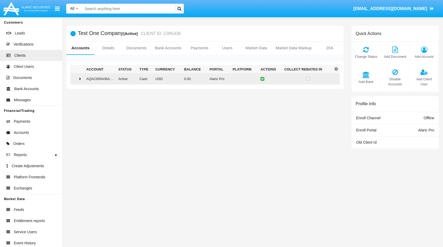
click at [83, 79] on td at bounding box center [77, 78] width 13 height 11
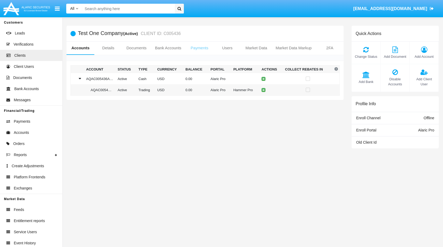
click at [206, 49] on link "Payments" at bounding box center [199, 48] width 28 height 13
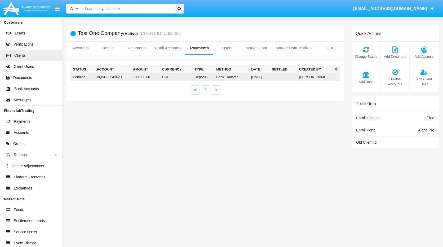
click at [192, 78] on td "Deposit" at bounding box center [203, 77] width 22 height 8
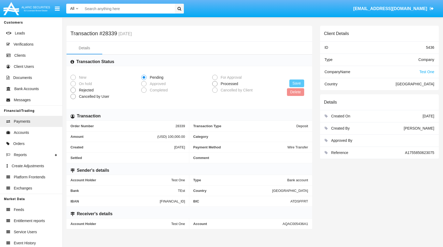
click at [219, 85] on span "Processed" at bounding box center [228, 84] width 22 height 6
click at [215, 86] on input "Processed" at bounding box center [214, 86] width 0 height 0
radio input "true"
click at [295, 81] on button "Save" at bounding box center [296, 83] width 15 height 8
click at [154, 81] on span "Approved" at bounding box center [156, 84] width 20 height 6
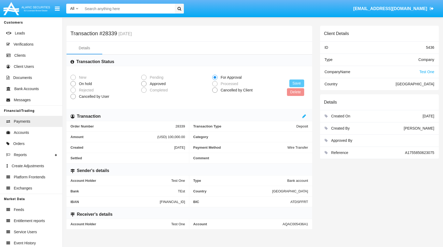
click at [144, 86] on input "Approved" at bounding box center [143, 86] width 0 height 0
radio input "true"
click at [297, 85] on button "Save" at bounding box center [296, 83] width 15 height 8
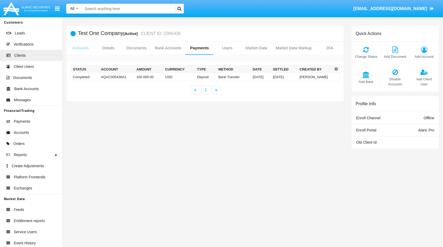
click at [80, 49] on link "Accounts" at bounding box center [80, 48] width 28 height 13
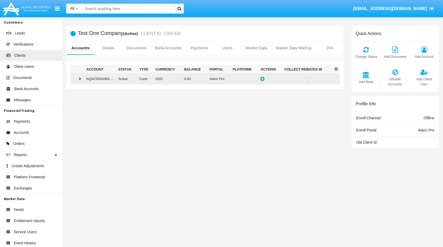
click at [83, 78] on td at bounding box center [77, 78] width 13 height 11
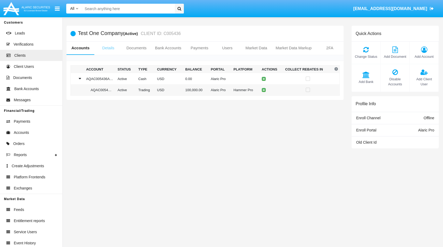
click at [107, 45] on link "Details" at bounding box center [108, 48] width 28 height 13
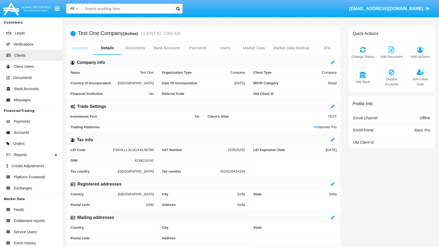
click at [80, 48] on link "Accounts" at bounding box center [79, 48] width 27 height 13
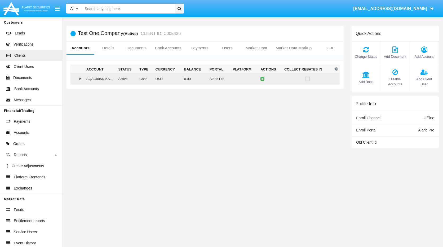
click at [81, 79] on icon at bounding box center [80, 78] width 2 height 4
